Goal: Task Accomplishment & Management: Use online tool/utility

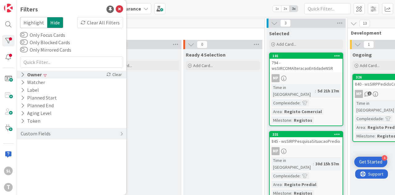
click at [33, 76] on div "Owner" at bounding box center [31, 75] width 22 height 8
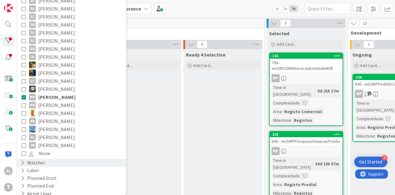
scroll to position [154, 0]
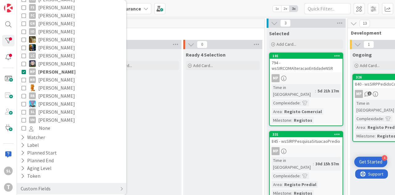
drag, startPoint x: 46, startPoint y: 67, endPoint x: 45, endPoint y: 103, distance: 35.8
click at [46, 68] on span "[PERSON_NAME]" at bounding box center [56, 72] width 37 height 8
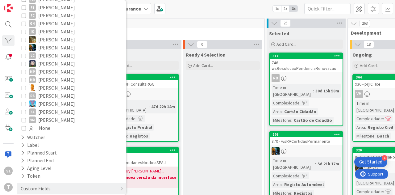
click at [44, 108] on span "[PERSON_NAME]" at bounding box center [56, 112] width 37 height 8
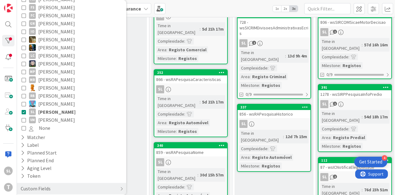
scroll to position [31, 115]
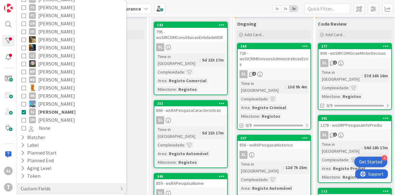
click at [273, 54] on div "728 - wsSICRIMDivisoesAdministrativasEcris" at bounding box center [273, 58] width 73 height 19
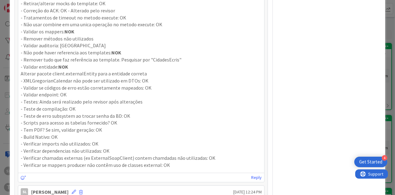
scroll to position [617, 0]
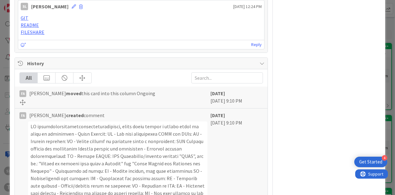
drag, startPoint x: 162, startPoint y: 123, endPoint x: 125, endPoint y: 108, distance: 39.8
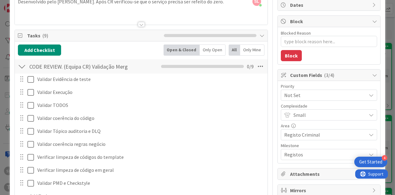
scroll to position [62, 0]
click at [384, 44] on div "ID 264 Development & Quality Assurance Ongoing Title 42 / 128 728 - wsSICRIMDiv…" at bounding box center [197, 97] width 395 height 195
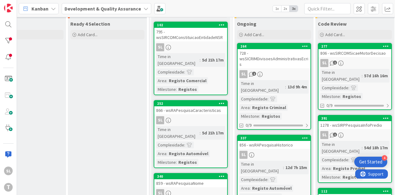
click at [286, 70] on div "SL 2" at bounding box center [273, 74] width 73 height 8
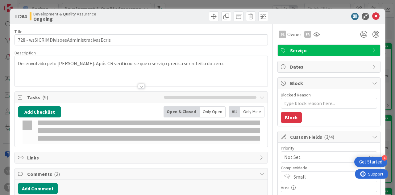
type textarea "x"
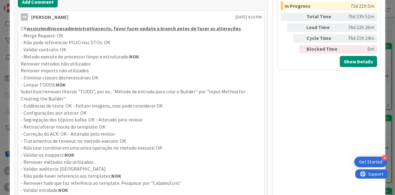
scroll to position [321, 0]
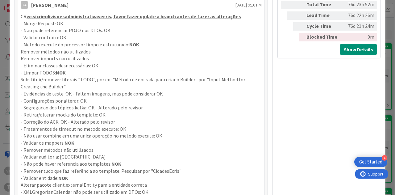
click at [131, 43] on strong "NOK" at bounding box center [134, 44] width 10 height 6
click at [62, 69] on strong "NOK" at bounding box center [61, 72] width 10 height 6
click at [102, 183] on p "Alterar pacote client.externalEntity para a entidade correta" at bounding box center [141, 184] width 241 height 7
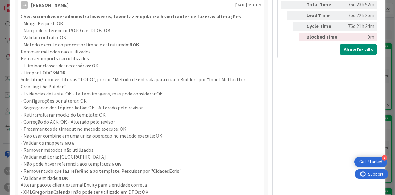
click at [0, 88] on div "ID 264 Development & Quality Assurance Ongoing Title 42 / 128 728 - wsSICRIMDiv…" at bounding box center [197, 97] width 395 height 195
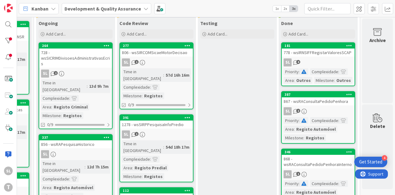
scroll to position [29, 318]
